Goal: Task Accomplishment & Management: Use online tool/utility

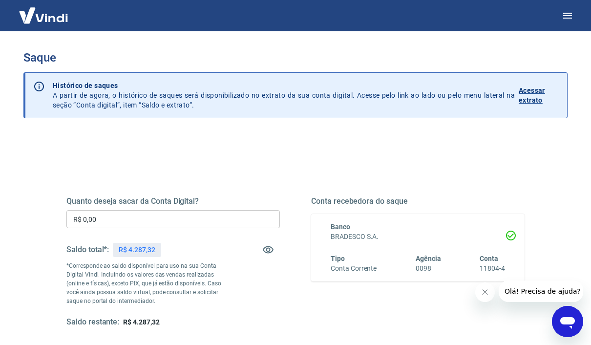
click at [198, 218] on input "R$ 0,00" at bounding box center [172, 219] width 213 height 18
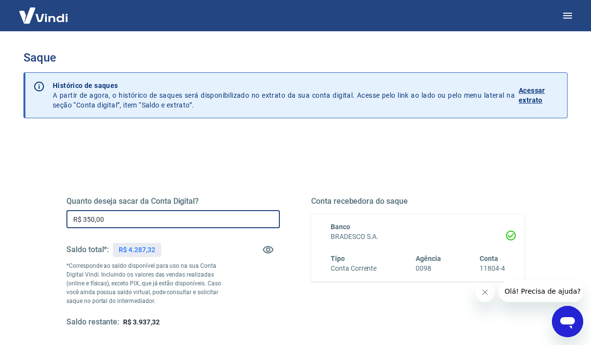
type input "R$ 3.500,00"
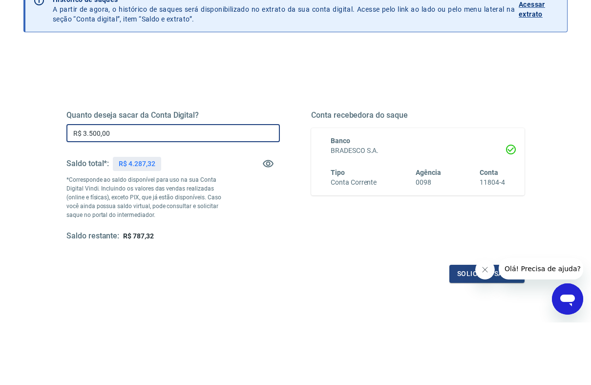
scroll to position [29, 0]
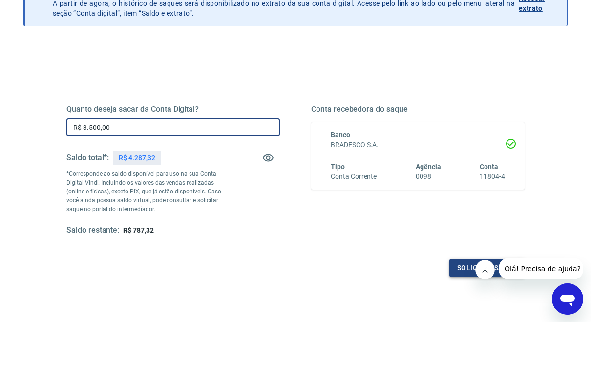
click at [459, 321] on button "Solicitar saque" at bounding box center [486, 330] width 75 height 18
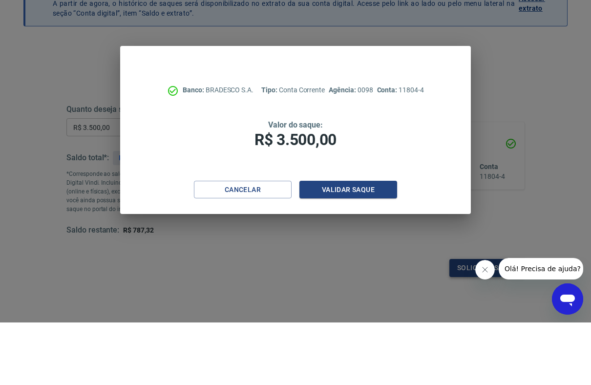
scroll to position [92, 0]
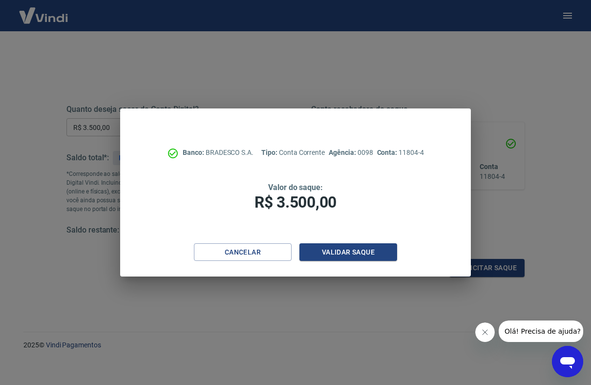
click at [380, 192] on h1 "R$ 3.500,00" at bounding box center [295, 202] width 272 height 20
click at [371, 249] on button "Validar saque" at bounding box center [348, 252] width 98 height 18
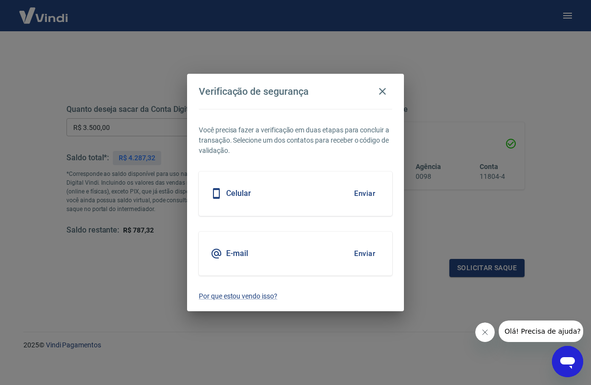
click at [378, 190] on button "Enviar" at bounding box center [364, 193] width 32 height 20
click at [370, 181] on div "Celular Enviar" at bounding box center [295, 193] width 193 height 44
click at [370, 199] on button "Enviar" at bounding box center [364, 193] width 32 height 20
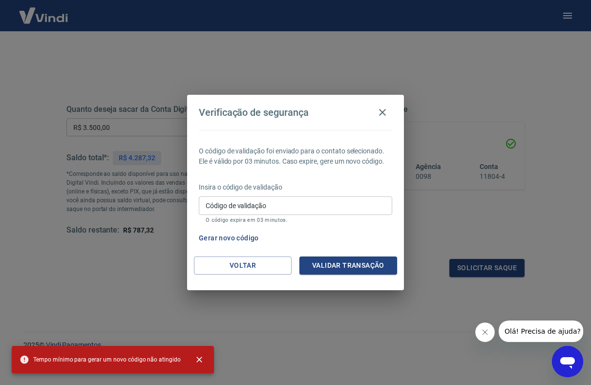
click at [338, 204] on input "Código de validação" at bounding box center [295, 205] width 193 height 18
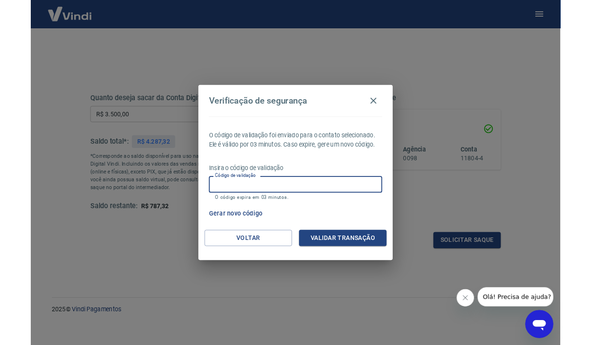
scroll to position [132, 0]
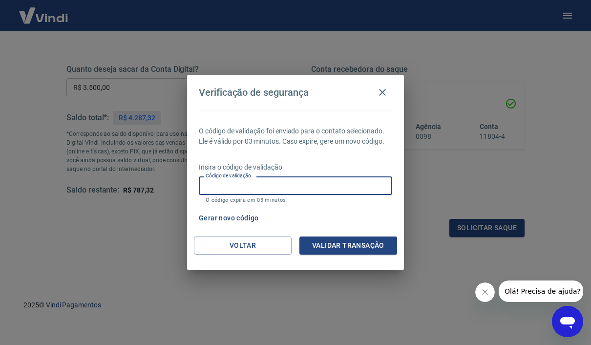
click at [320, 189] on input "Código de validação" at bounding box center [295, 185] width 193 height 18
type input "661879"
click at [344, 239] on button "Validar transação" at bounding box center [348, 245] width 98 height 18
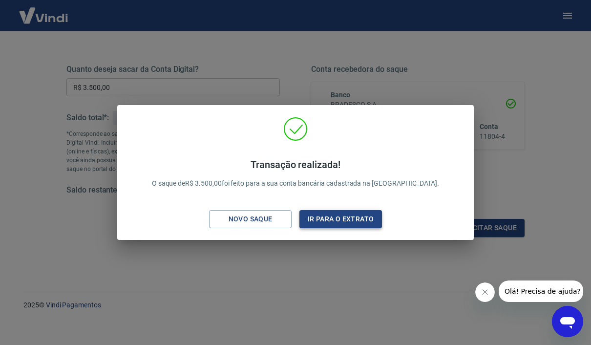
click at [322, 223] on button "Ir para o extrato" at bounding box center [340, 219] width 82 height 18
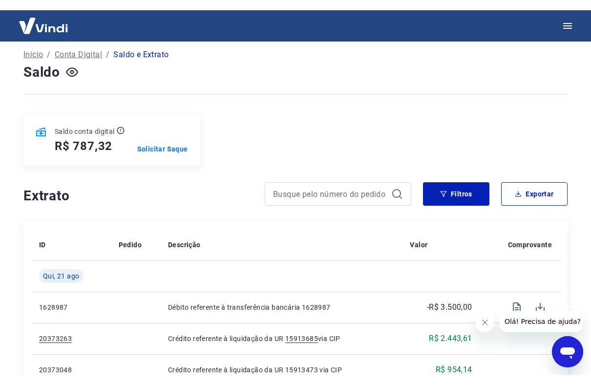
scroll to position [34, 0]
